Goal: Feedback & Contribution: Leave review/rating

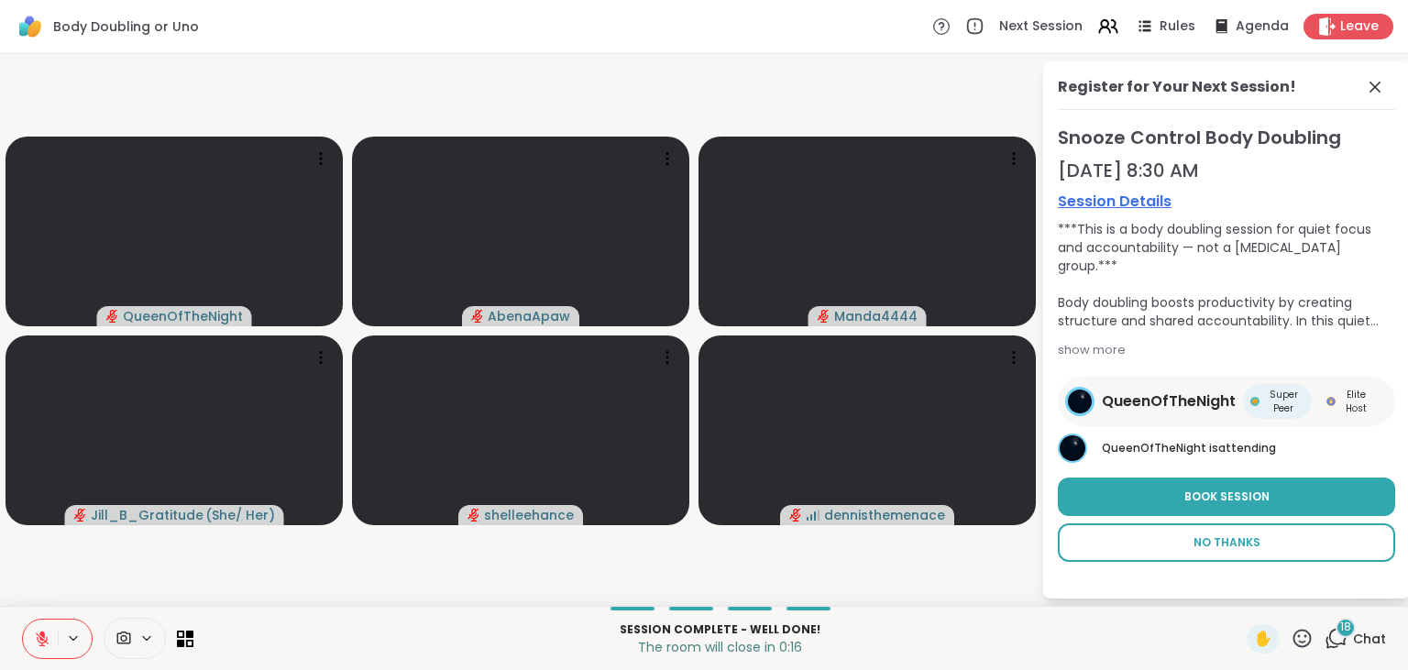
click at [1229, 549] on span "No Thanks" at bounding box center [1227, 543] width 67 height 17
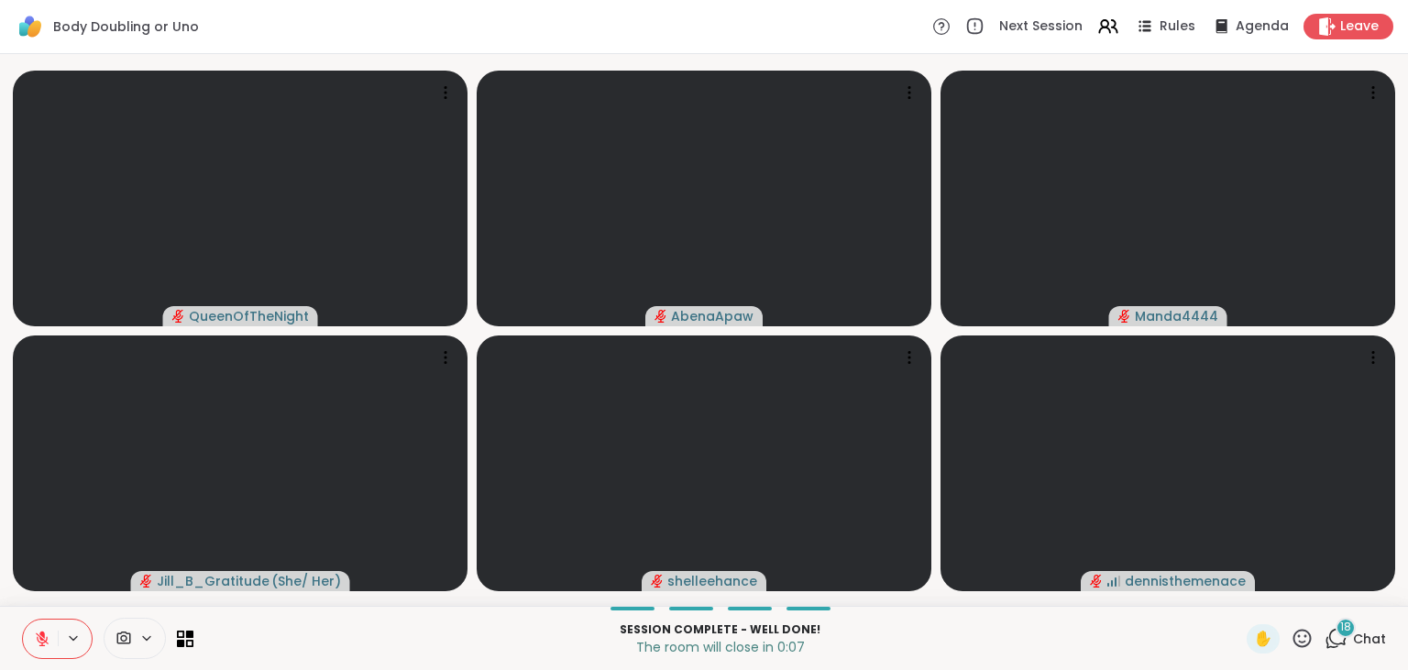
click at [1344, 655] on div "Session Complete - well done! The room will close in 0:07 ✋ 18 Chat" at bounding box center [704, 638] width 1408 height 64
click at [1344, 644] on icon at bounding box center [1336, 638] width 23 height 23
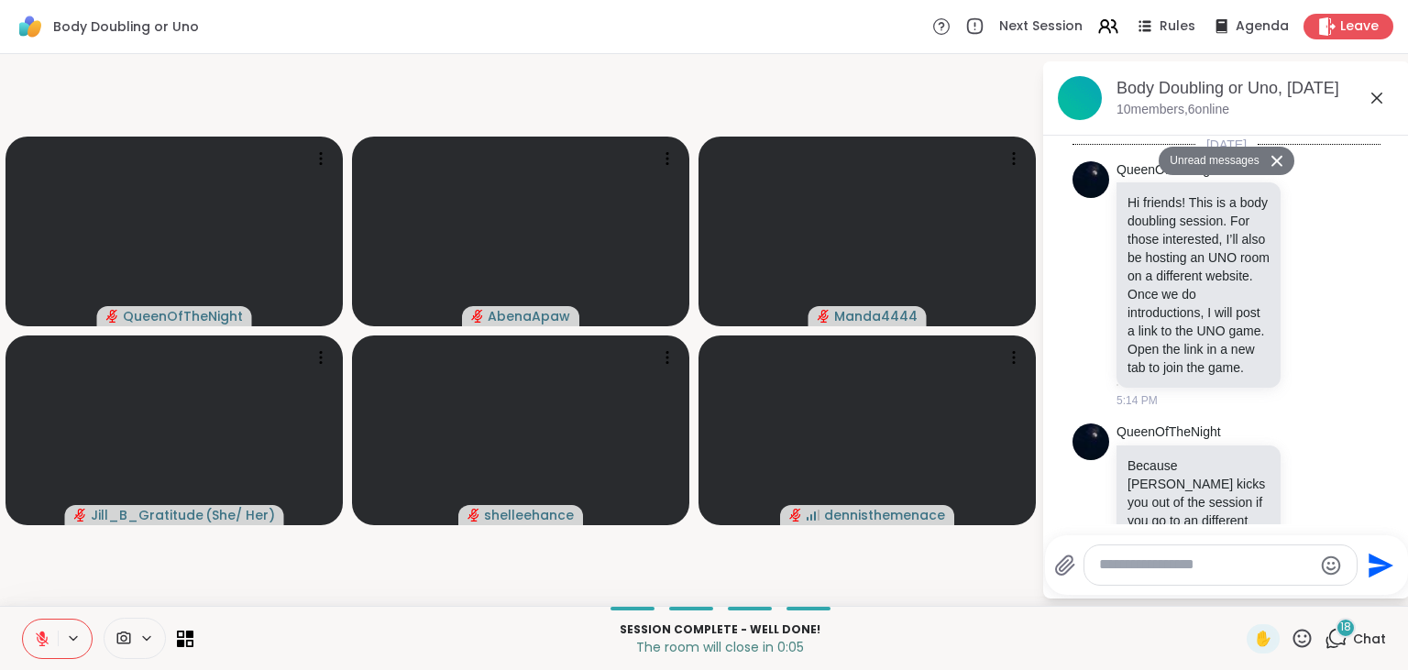
scroll to position [4898, 0]
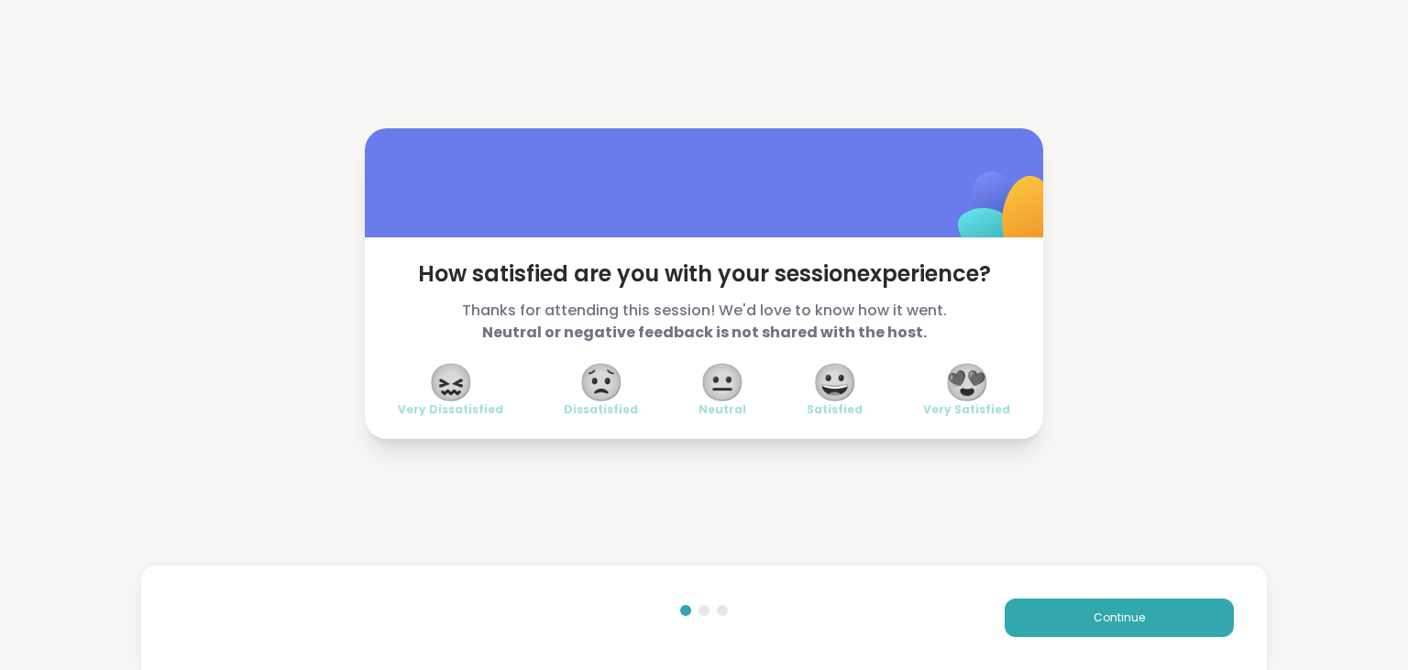
click at [974, 377] on span "😍" at bounding box center [967, 382] width 46 height 33
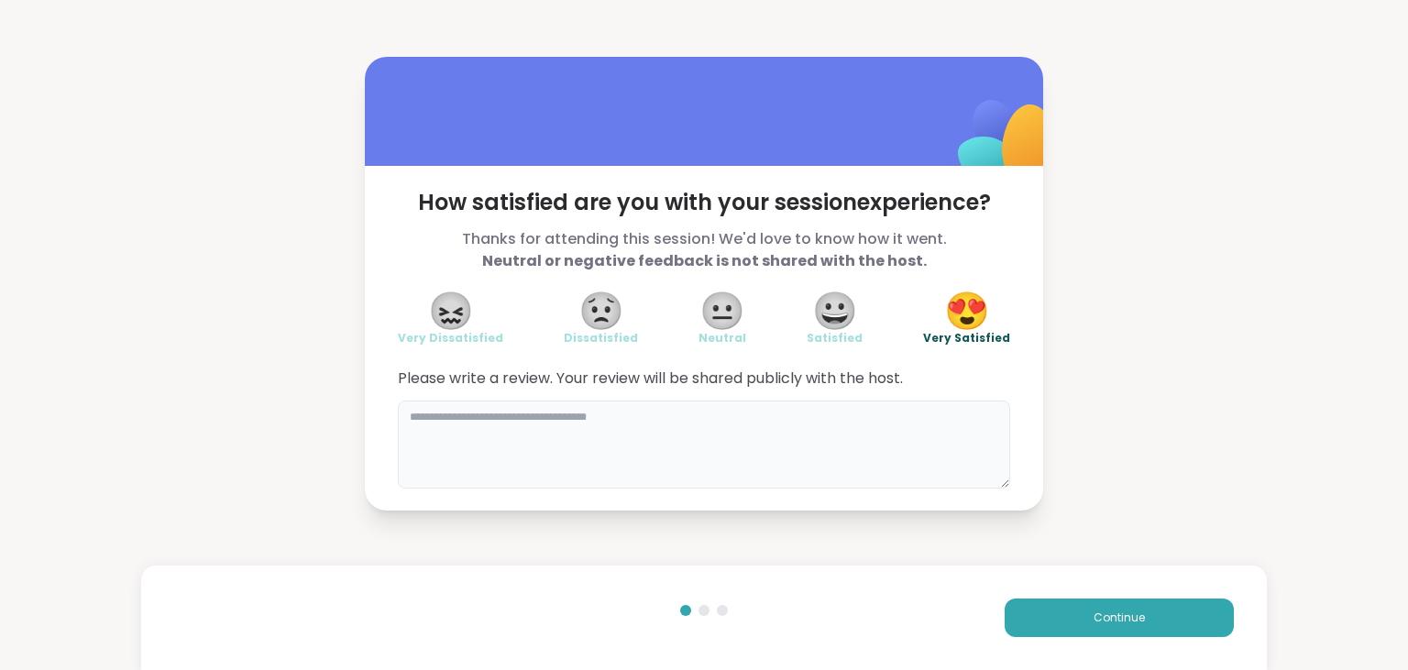
click at [881, 441] on textarea at bounding box center [704, 445] width 612 height 88
type textarea "**********"
click at [1069, 630] on button "Continue" at bounding box center [1119, 618] width 229 height 39
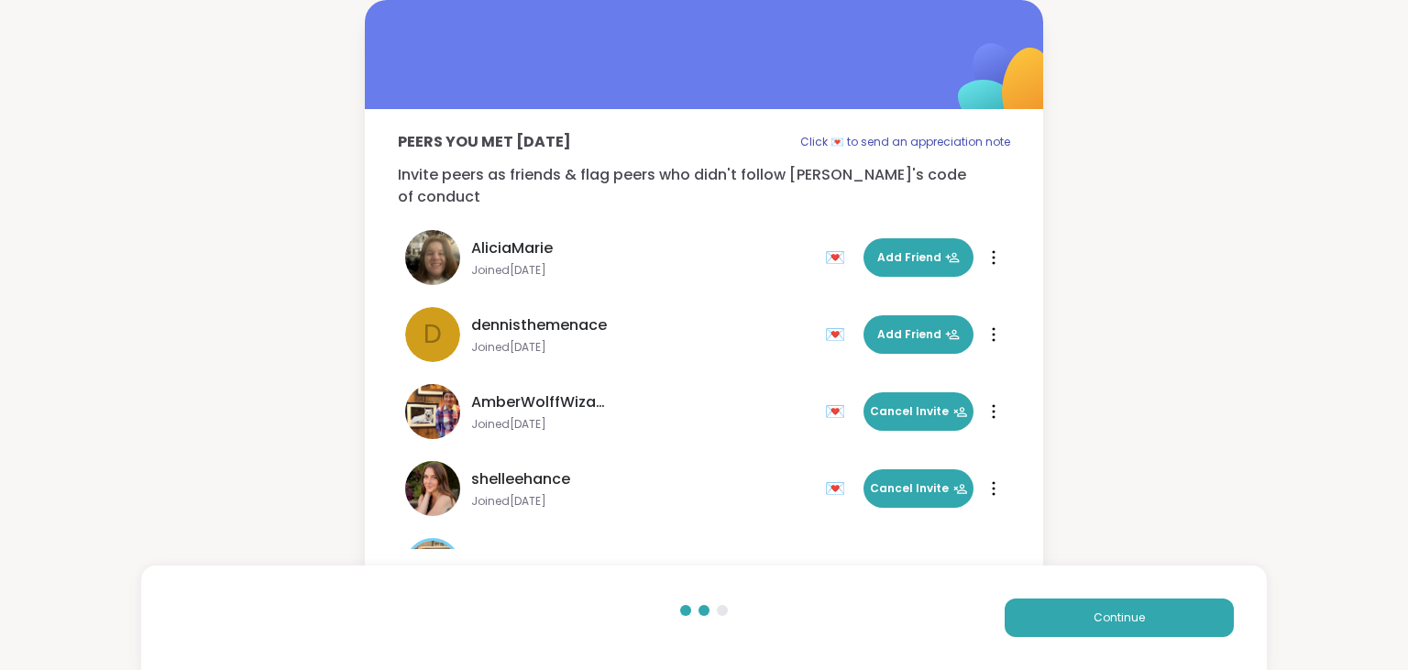
scroll to position [363, 0]
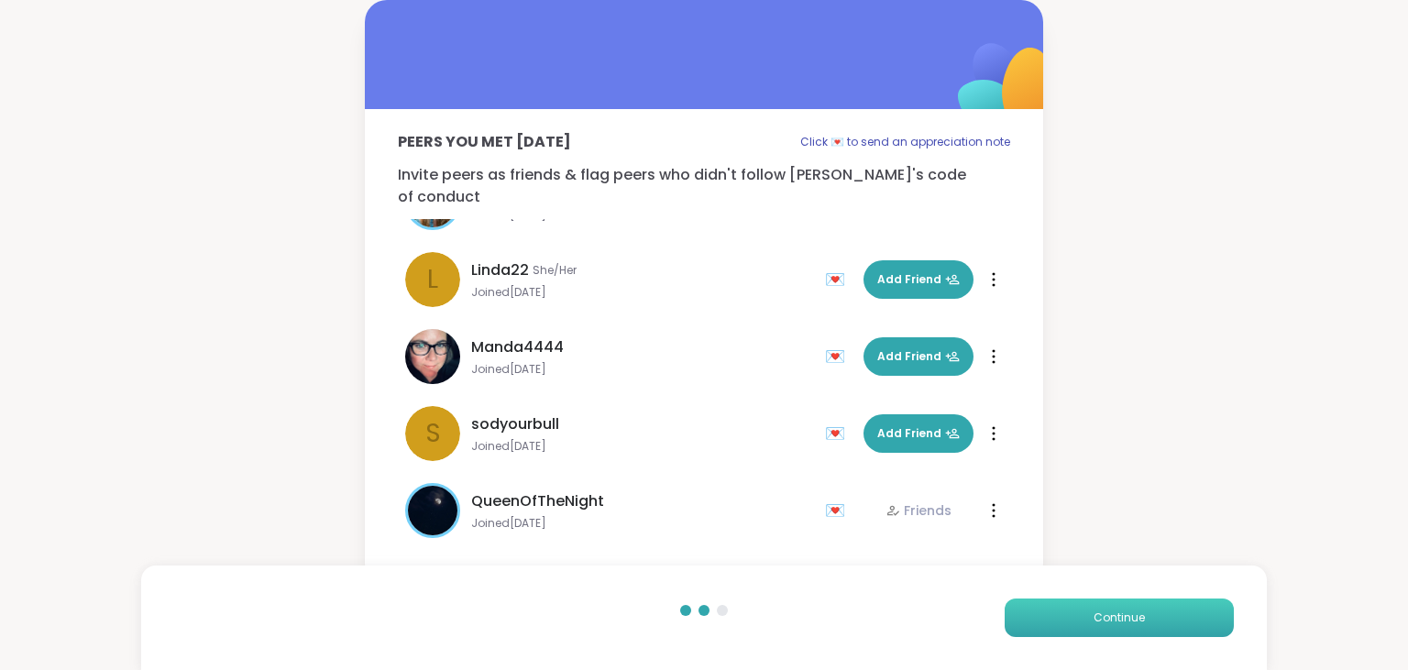
click at [1095, 625] on button "Continue" at bounding box center [1119, 618] width 229 height 39
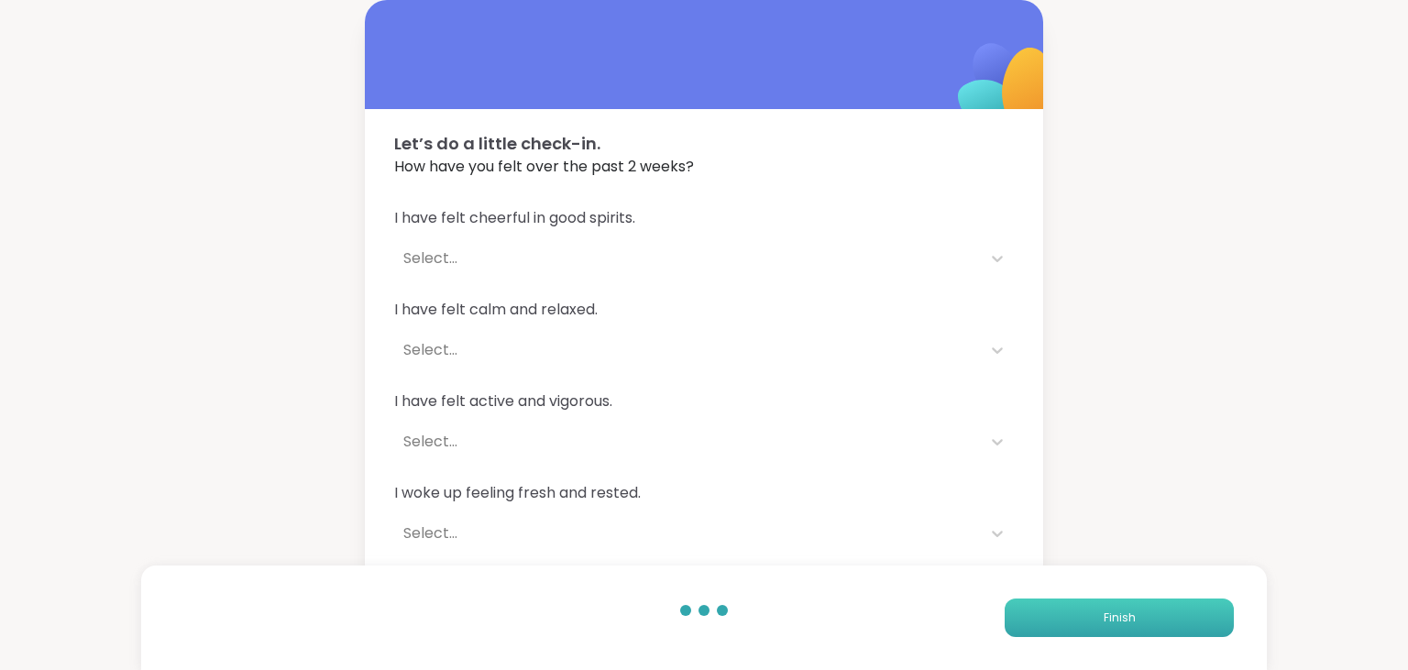
click at [1095, 625] on button "Finish" at bounding box center [1119, 618] width 229 height 39
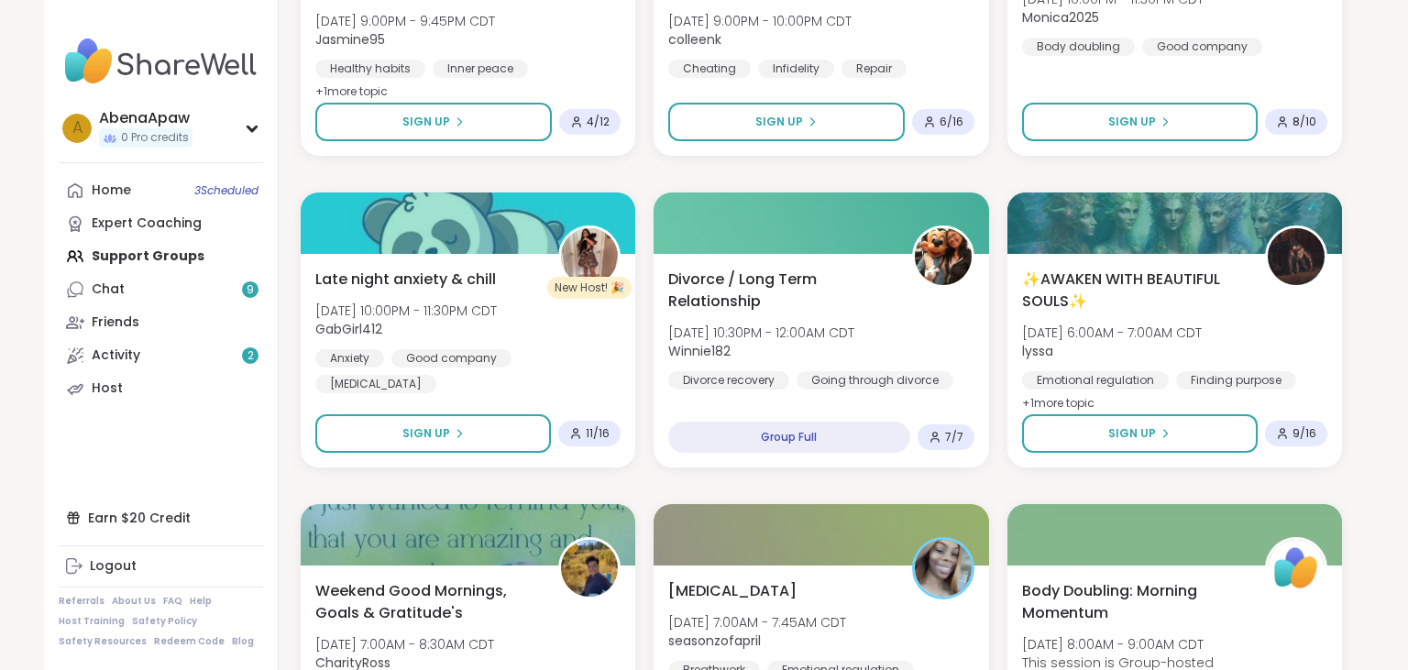
scroll to position [983, 0]
